Goal: Information Seeking & Learning: Learn about a topic

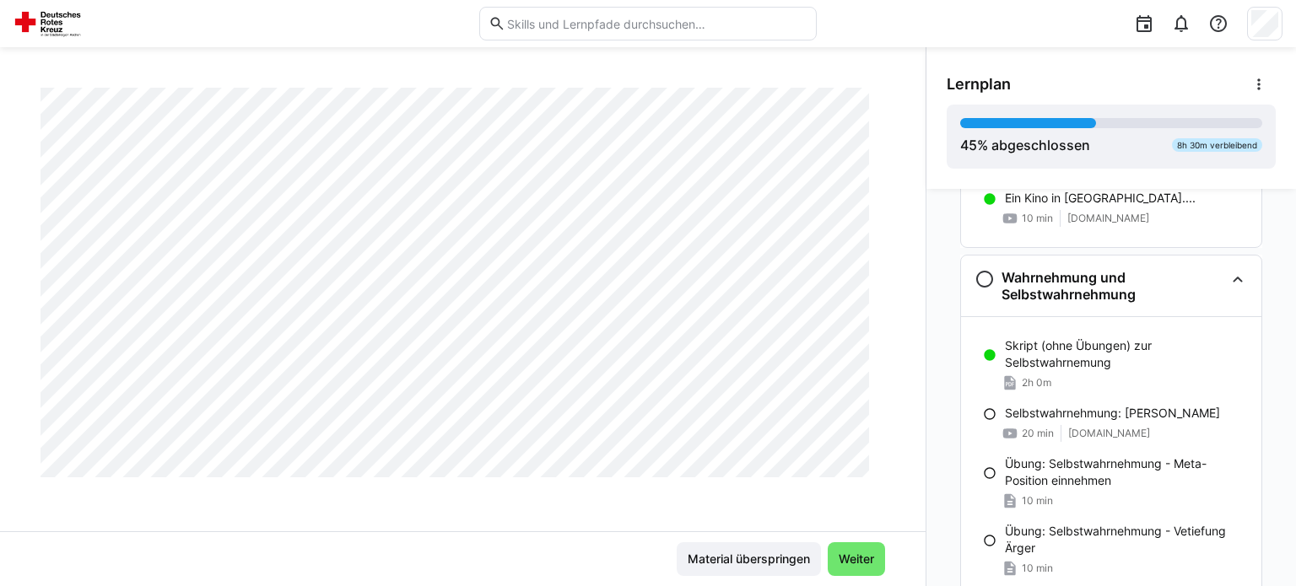
scroll to position [1146, 0]
click at [1011, 417] on p "Selbstwahrnehmung: [PERSON_NAME]" at bounding box center [1112, 412] width 215 height 17
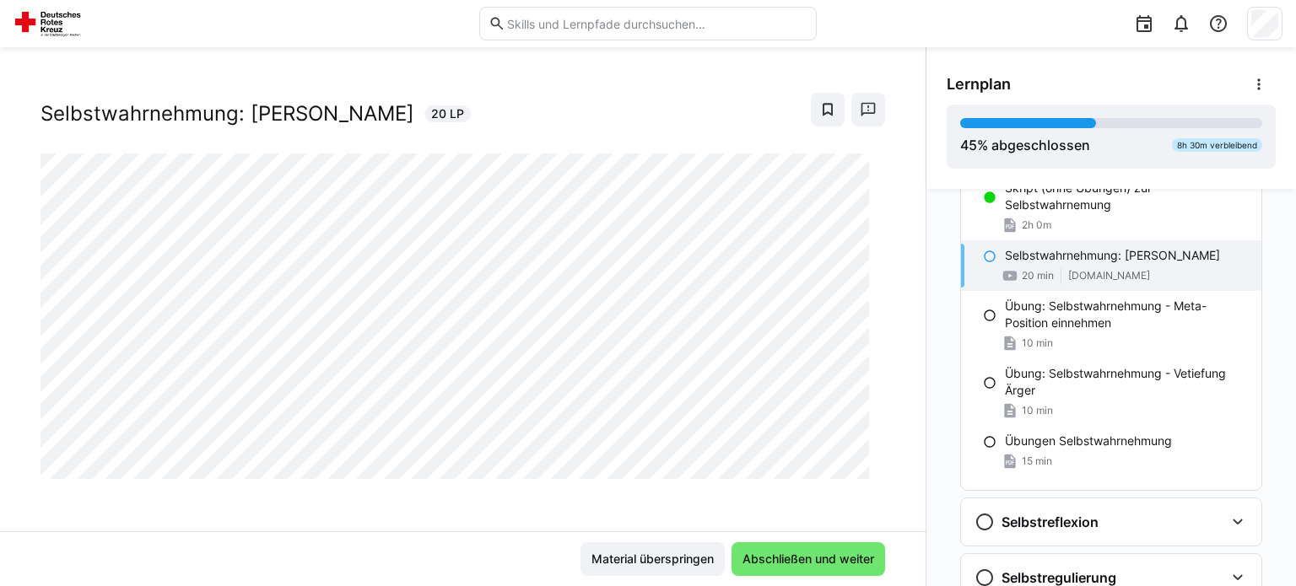
scroll to position [1299, 0]
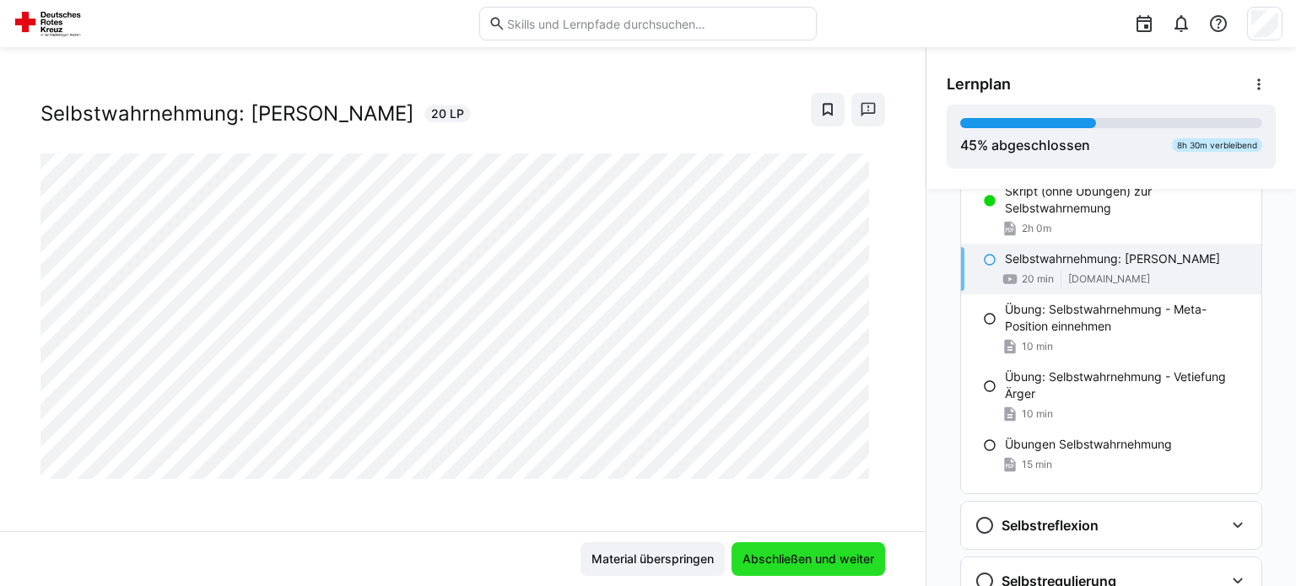
click at [785, 556] on span "Abschließen und weiter" at bounding box center [808, 559] width 137 height 17
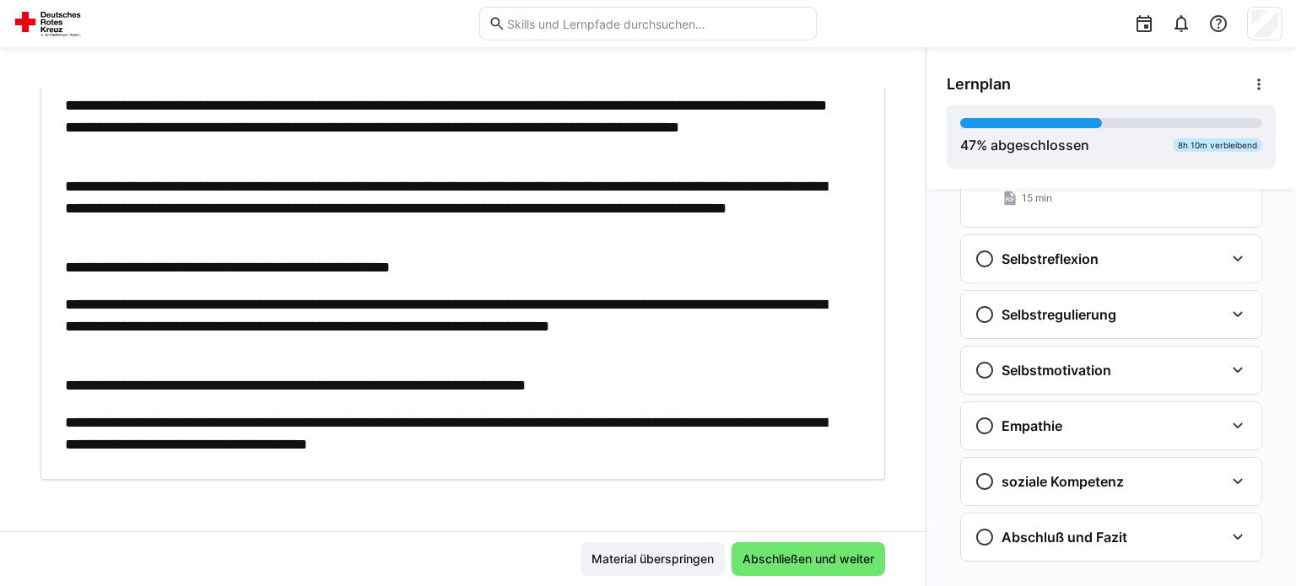
scroll to position [1589, 0]
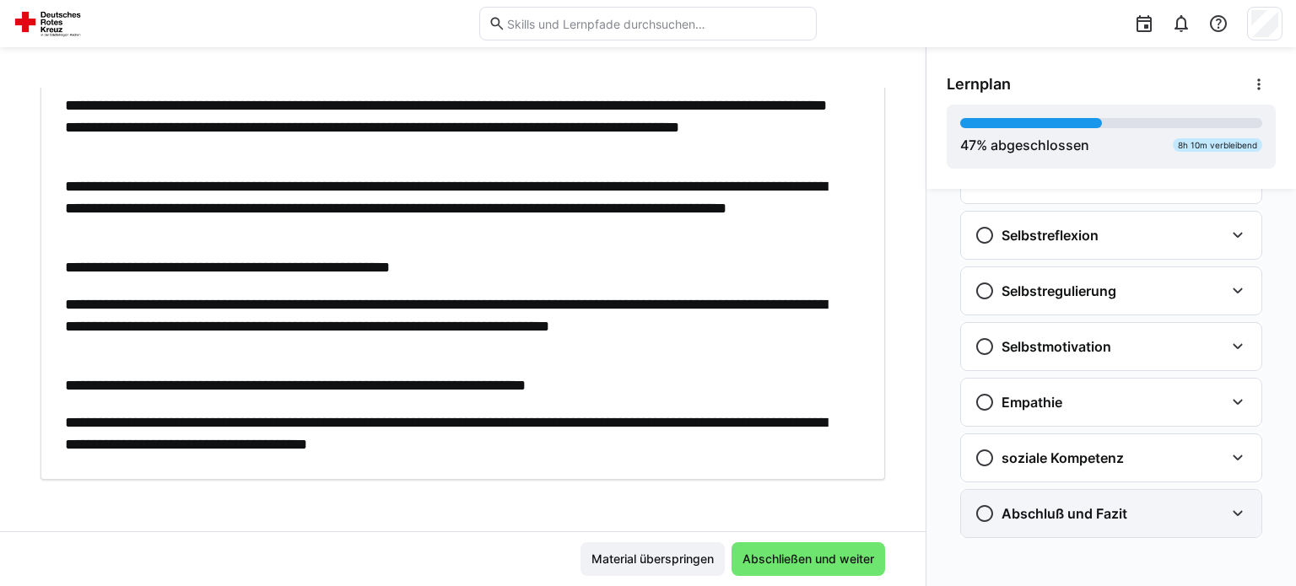
click at [1173, 529] on div "Abschluß und Fazit" at bounding box center [1111, 513] width 300 height 47
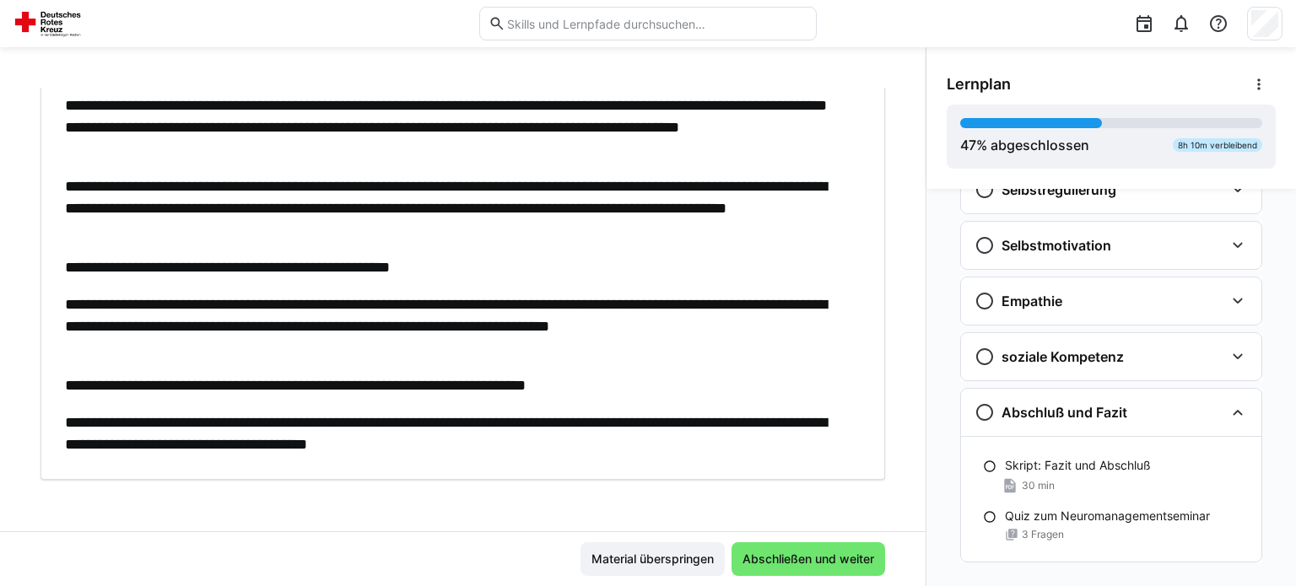
scroll to position [1714, 0]
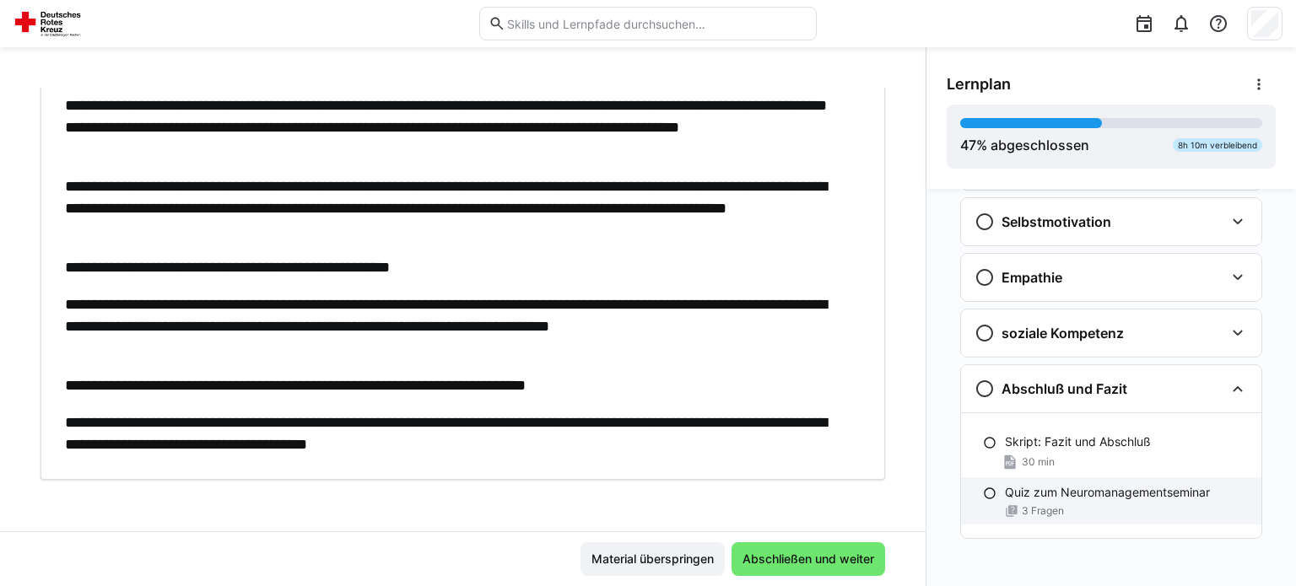
click at [1062, 495] on p "Quiz zum Neuromanagementseminar" at bounding box center [1107, 492] width 205 height 17
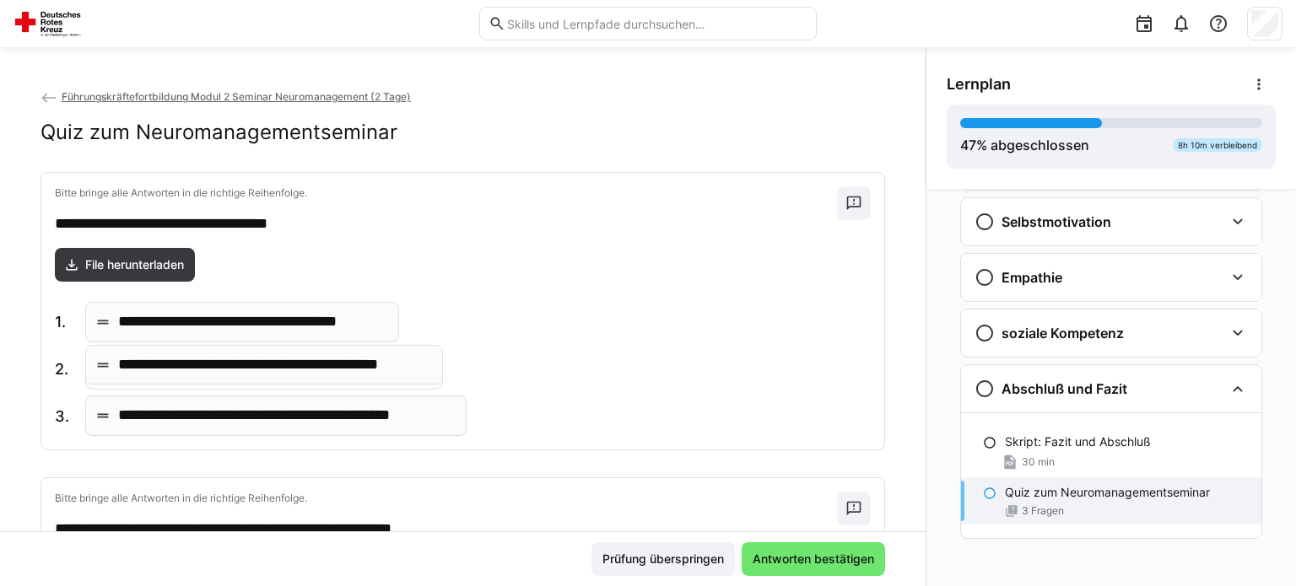
drag, startPoint x: 213, startPoint y: 414, endPoint x: 213, endPoint y: 364, distance: 50.6
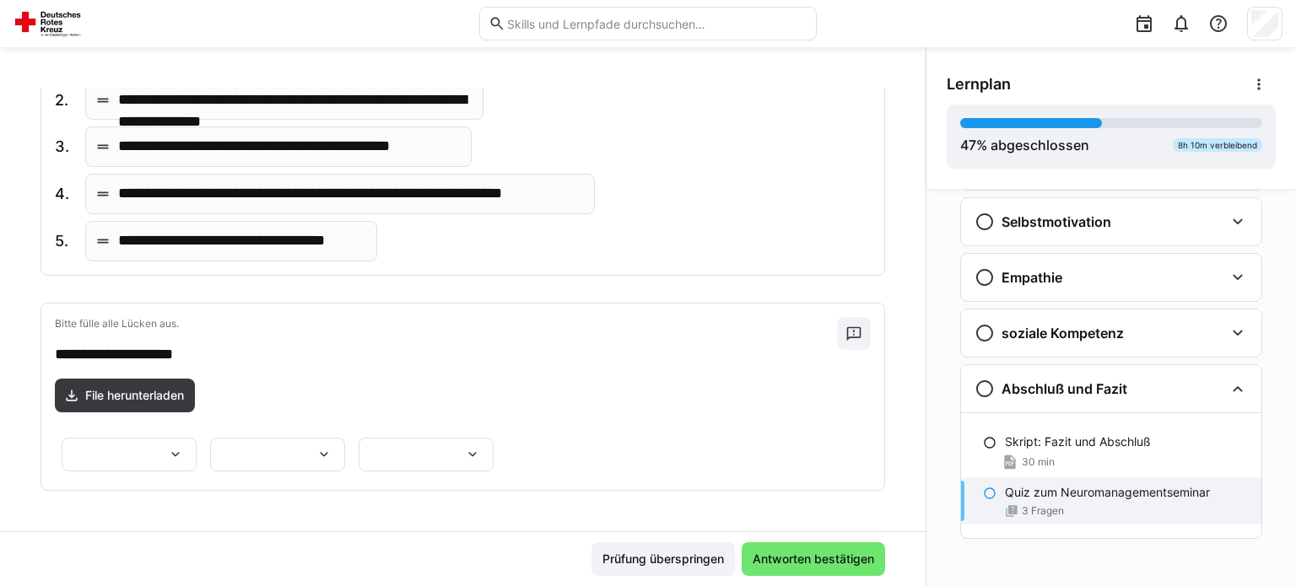
scroll to position [680, 0]
click at [197, 438] on div at bounding box center [129, 455] width 135 height 34
click at [344, 496] on p "*******" at bounding box center [345, 496] width 43 height 17
click at [210, 438] on div at bounding box center [277, 455] width 135 height 34
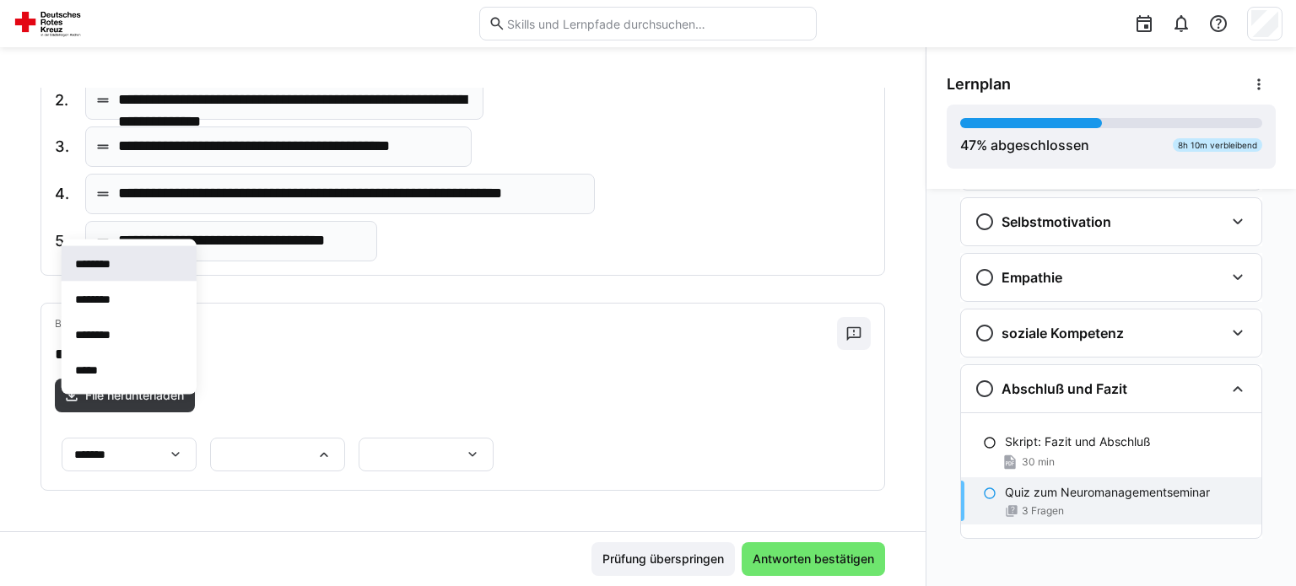
click at [98, 273] on span "********" at bounding box center [129, 263] width 135 height 35
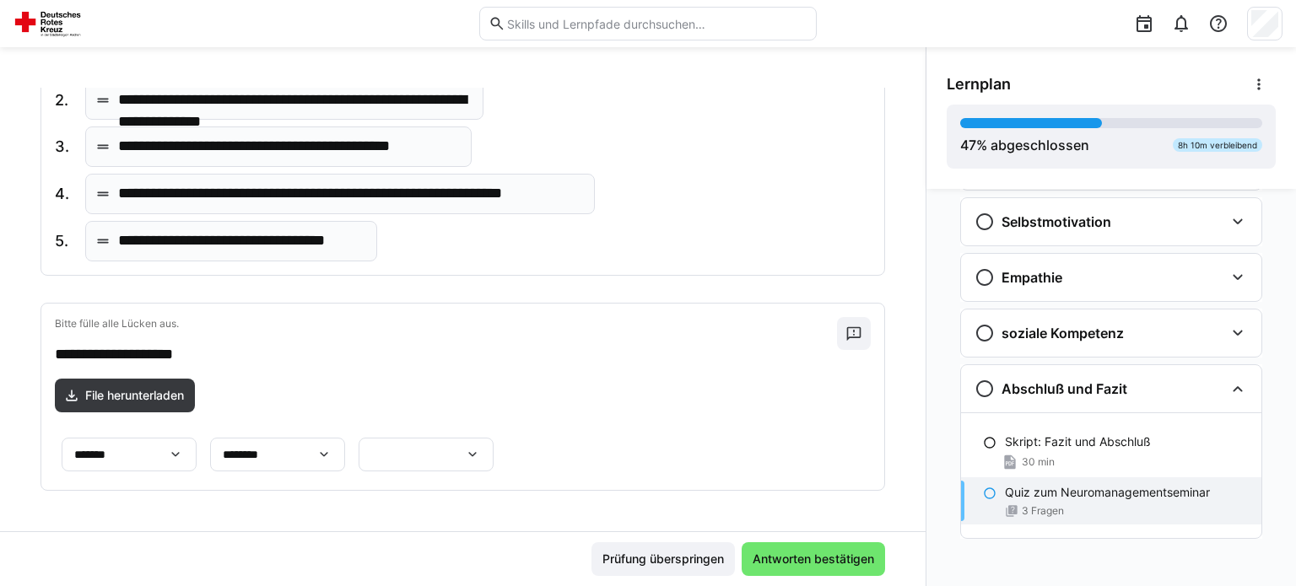
scroll to position [726, 0]
click at [494, 439] on div at bounding box center [426, 455] width 135 height 34
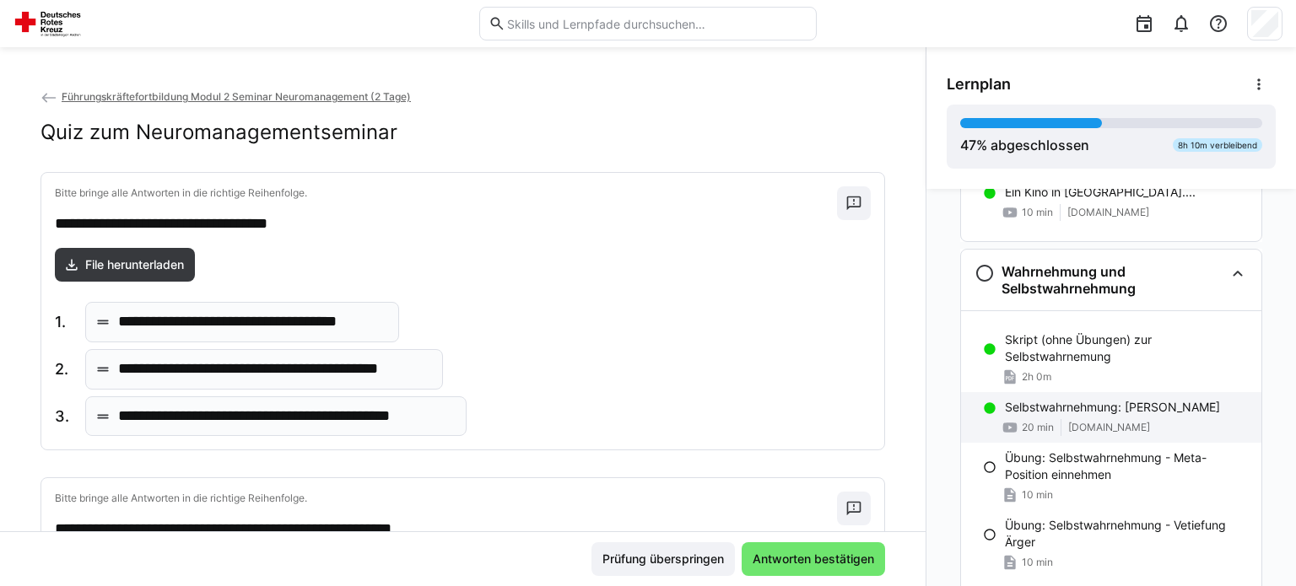
scroll to position [1215, 0]
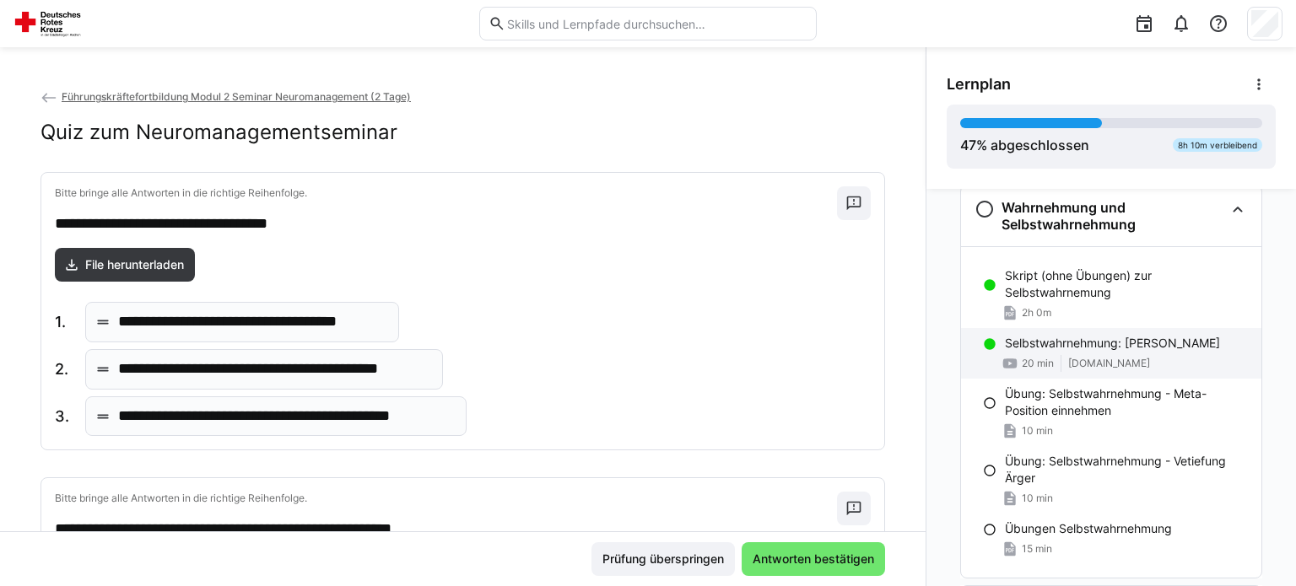
click at [1043, 348] on p "Selbstwahrnehmung: [PERSON_NAME]" at bounding box center [1112, 343] width 215 height 17
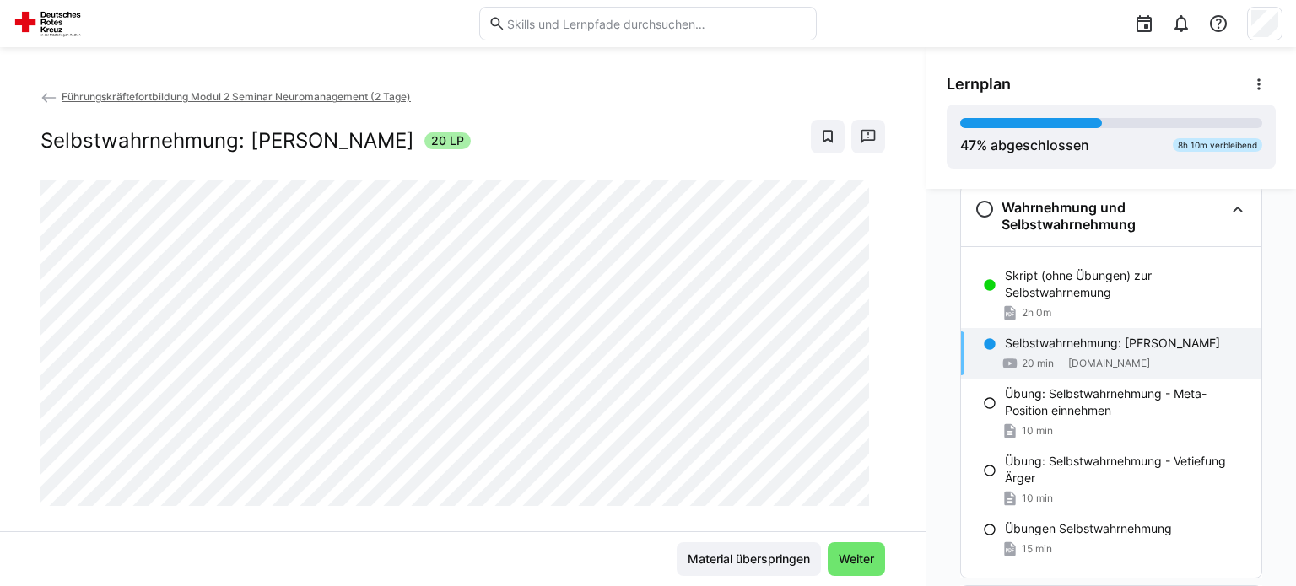
scroll to position [1208, 0]
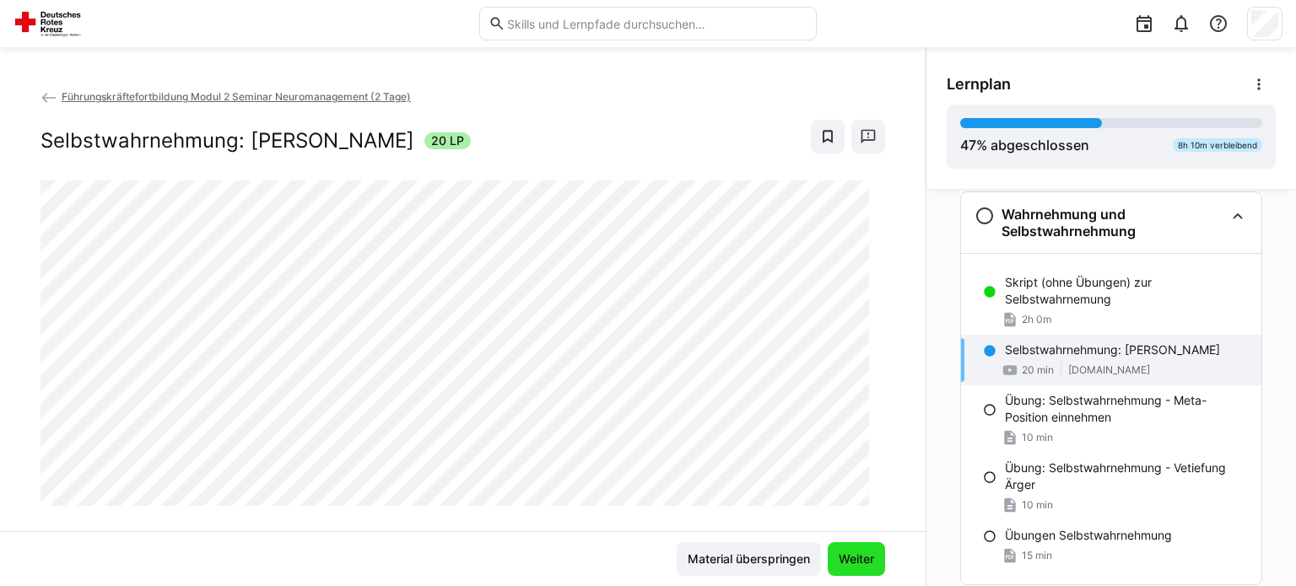
click at [850, 557] on span "Weiter" at bounding box center [856, 559] width 40 height 17
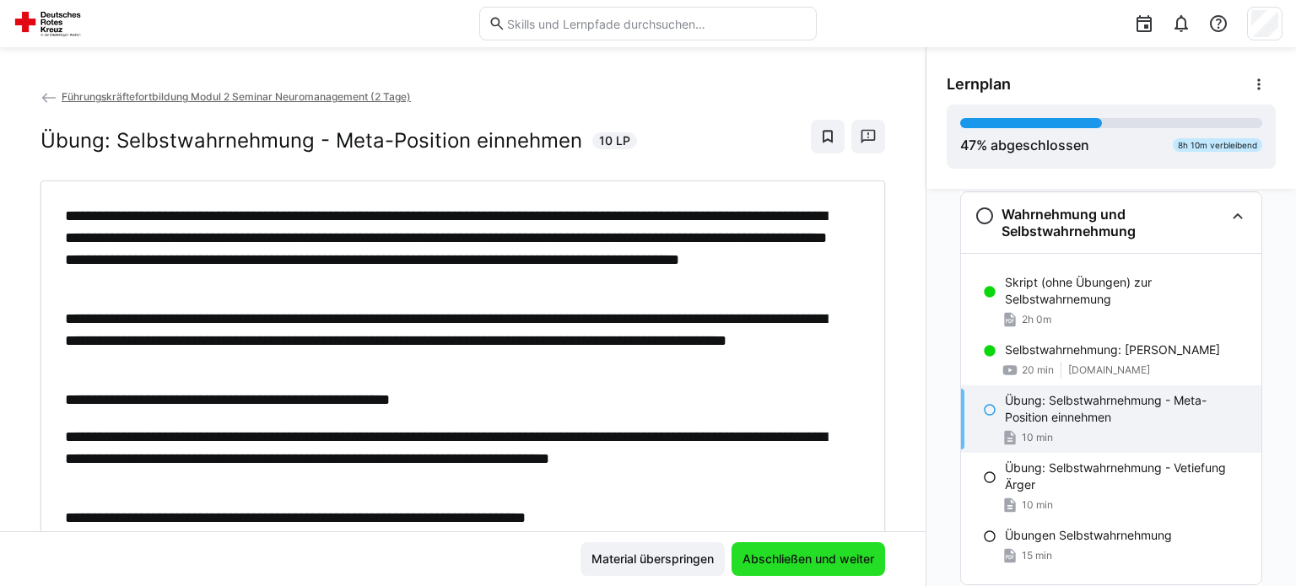
click at [809, 558] on span "Abschließen und weiter" at bounding box center [808, 559] width 137 height 17
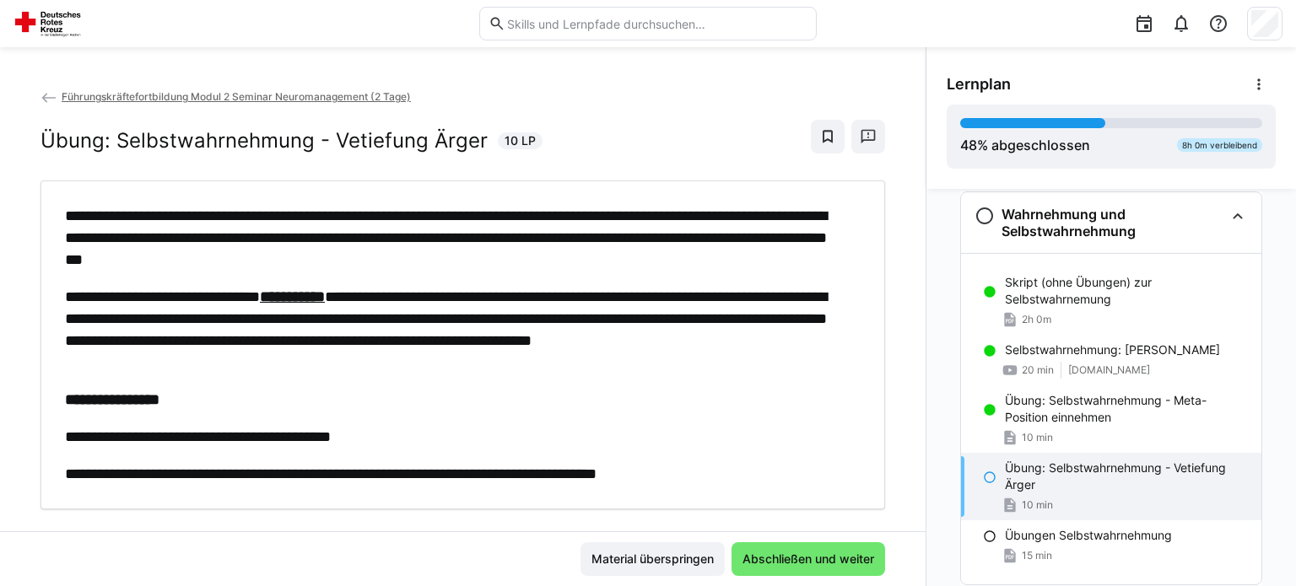
scroll to position [30, 0]
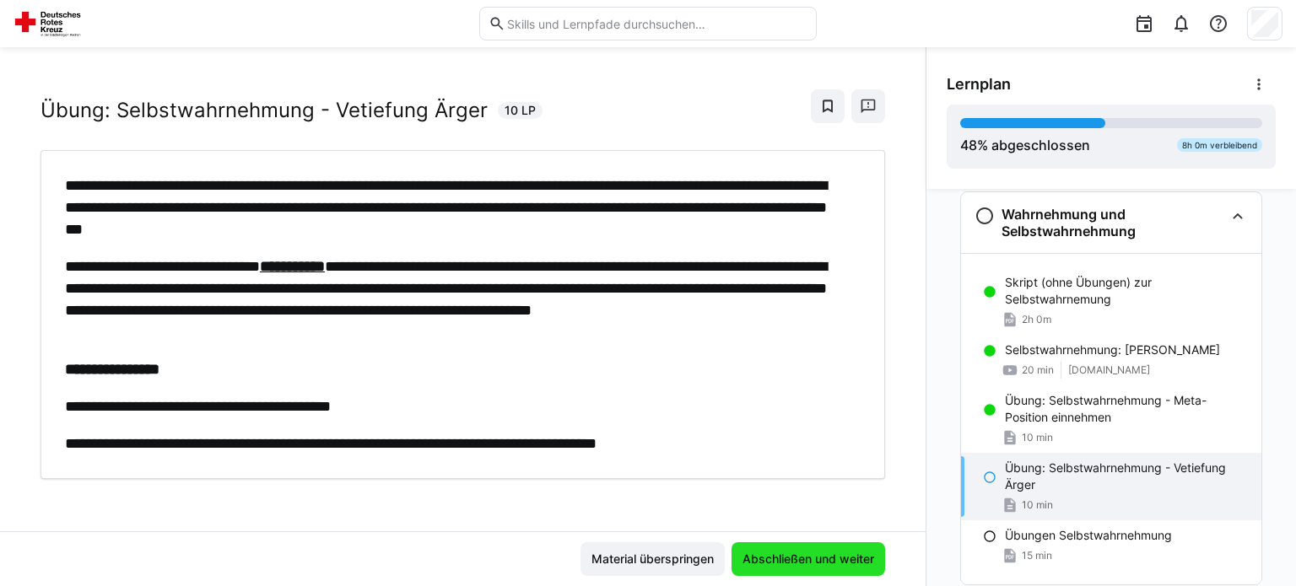
click at [781, 564] on span "Abschließen und weiter" at bounding box center [808, 559] width 137 height 17
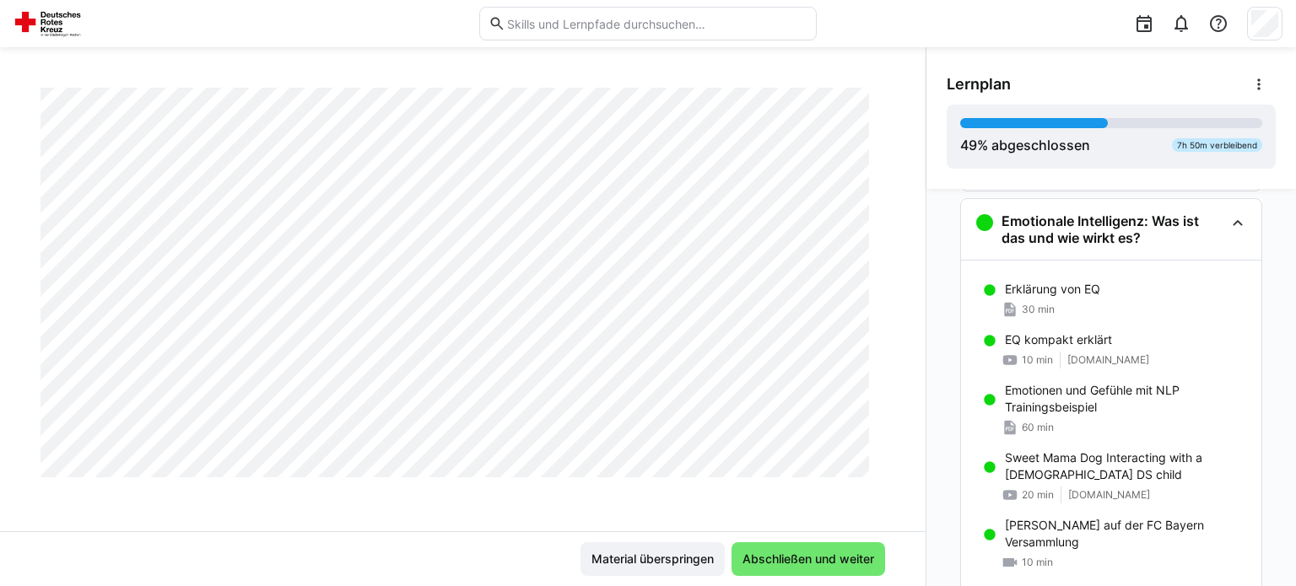
scroll to position [749, 0]
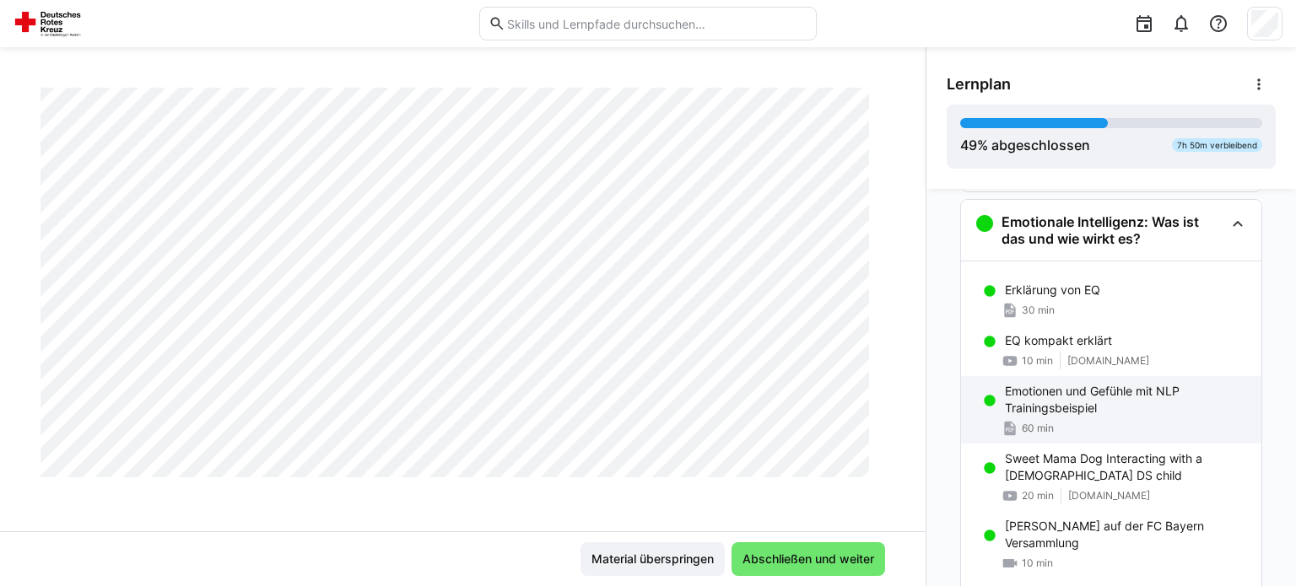
click at [1023, 394] on p "Emotionen und Gefühle mit NLP Trainingsbeispiel" at bounding box center [1126, 400] width 243 height 34
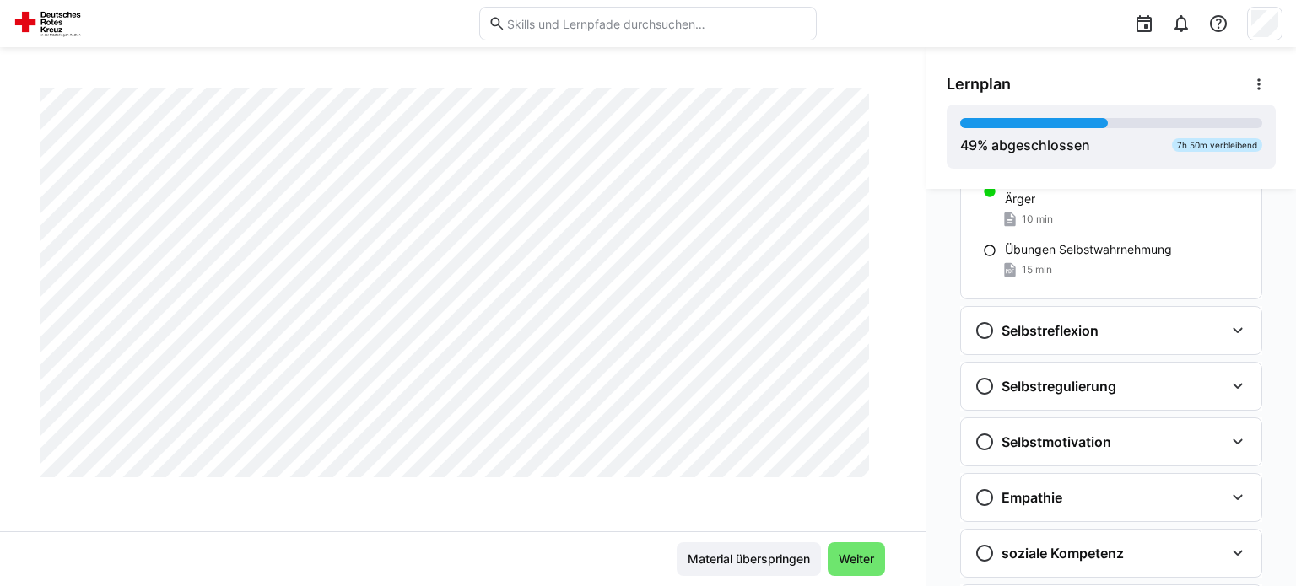
scroll to position [1490, 0]
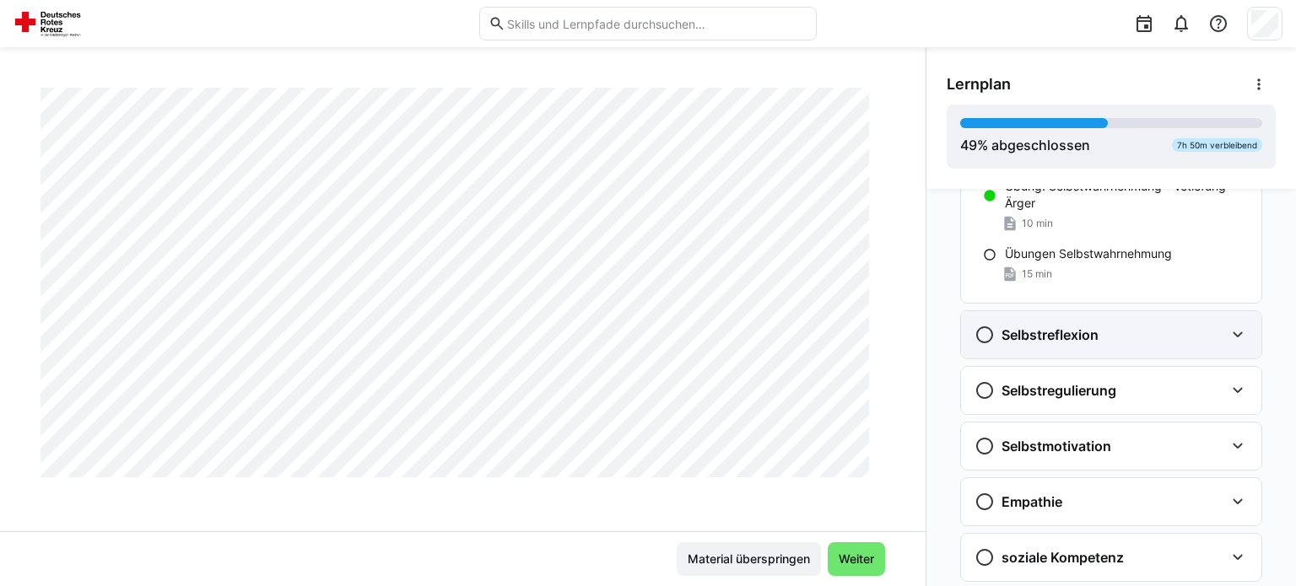
click at [1158, 320] on div "Selbstreflexion" at bounding box center [1111, 334] width 300 height 47
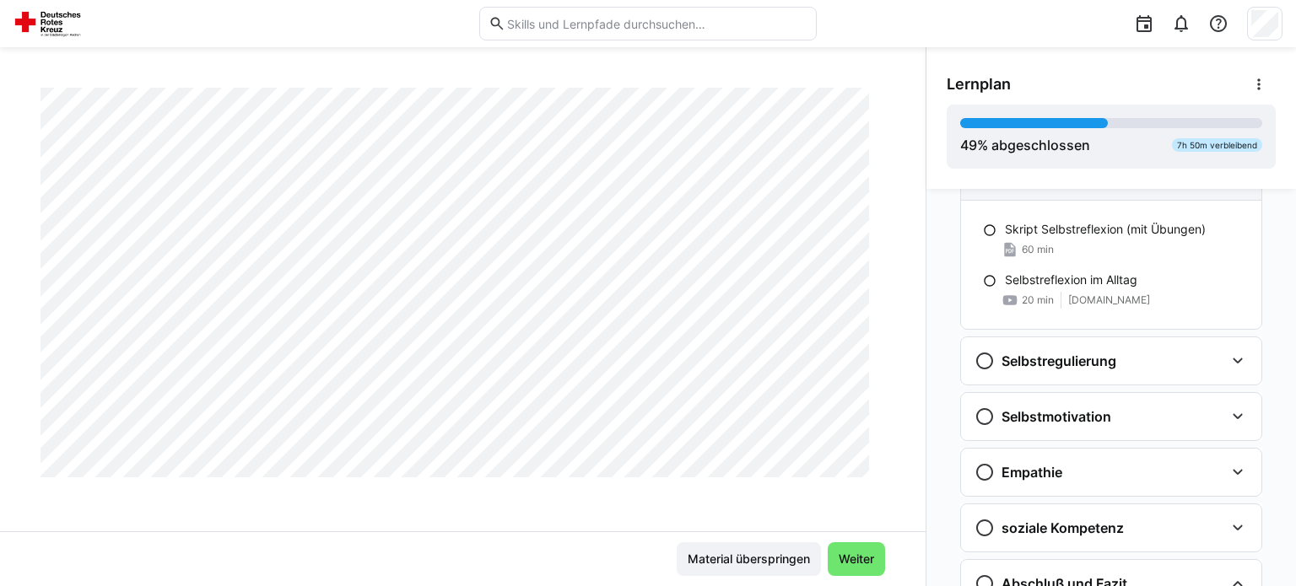
scroll to position [1662, 0]
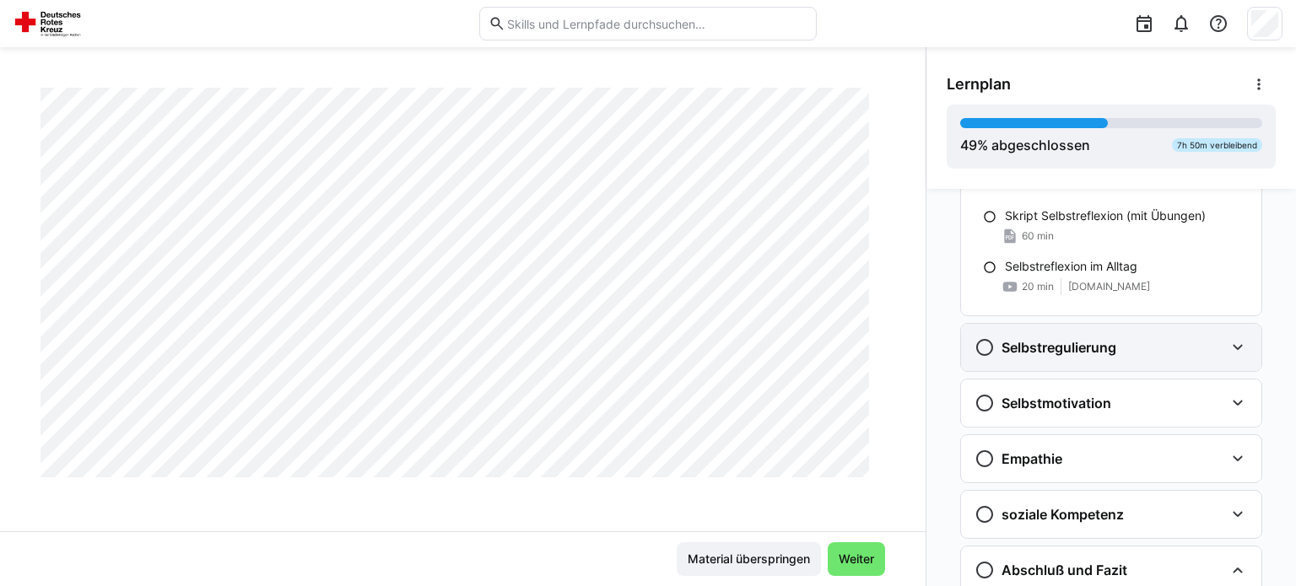
click at [1192, 347] on div "Selbstregulierung" at bounding box center [1099, 347] width 250 height 20
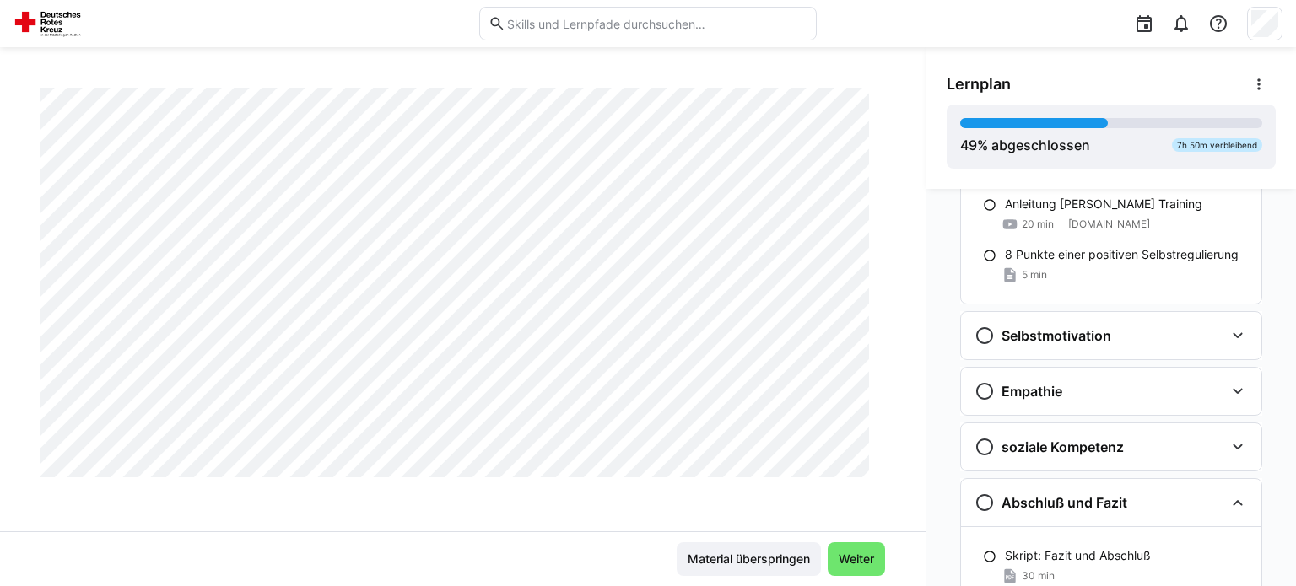
scroll to position [1959, 0]
click at [1178, 336] on div "Selbstmotivation" at bounding box center [1099, 337] width 250 height 20
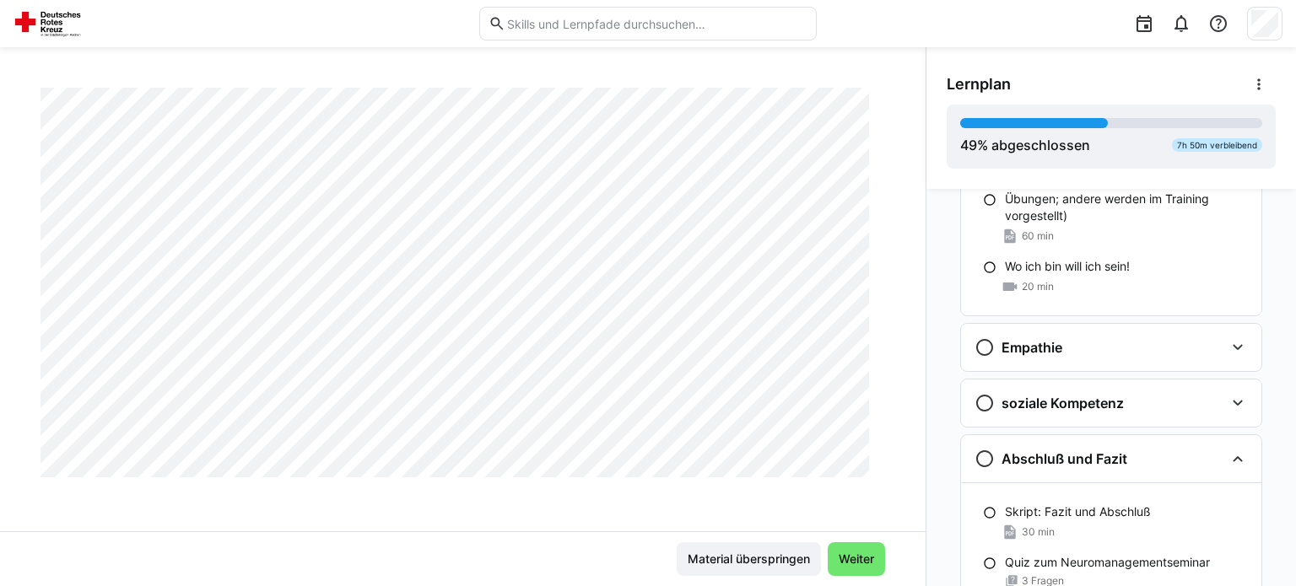
scroll to position [2167, 0]
click at [1176, 331] on div "Empathie" at bounding box center [1111, 346] width 300 height 47
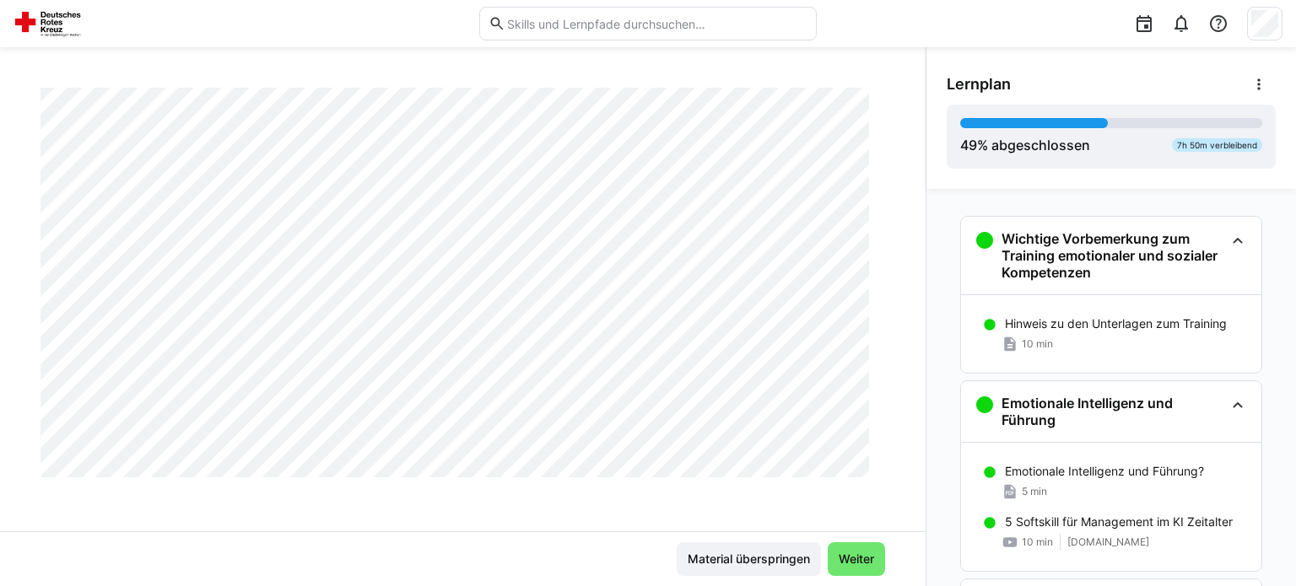
scroll to position [835, 0]
click at [438, 66] on div "Führungskräftefortbildung Modul 2 Seminar Neuromanagement (2 Tage) Emotionen un…" at bounding box center [463, 316] width 926 height 539
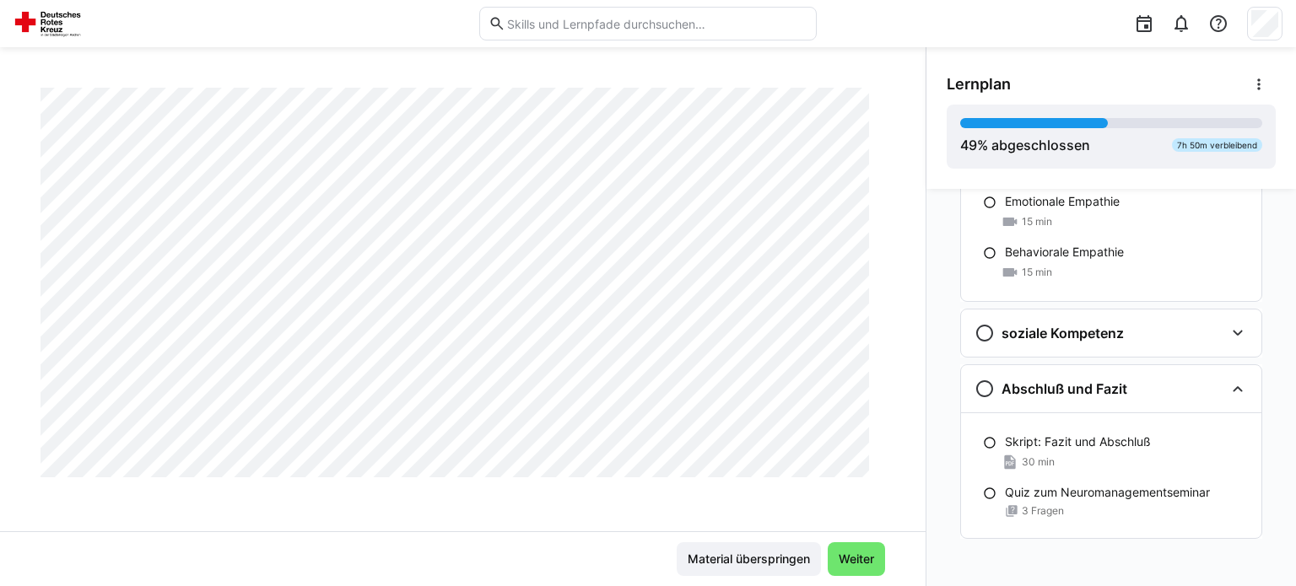
scroll to position [2467, 0]
